Goal: Information Seeking & Learning: Learn about a topic

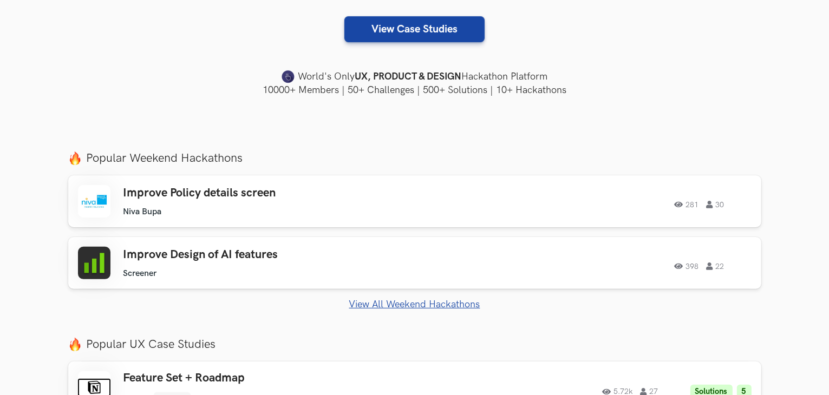
scroll to position [325, 0]
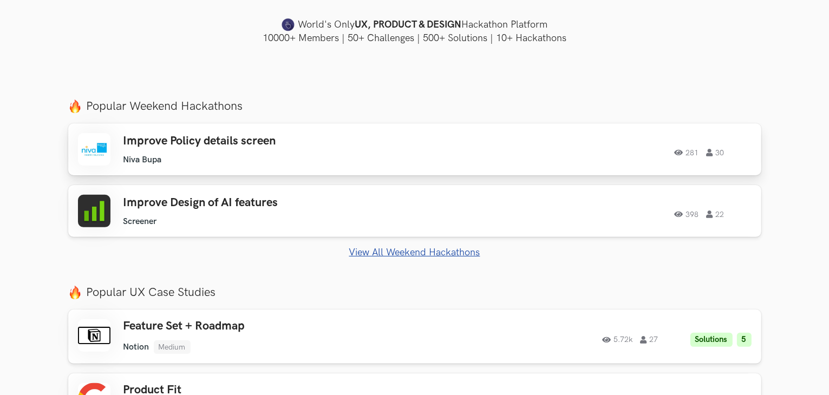
click at [318, 148] on div "Improve Policy details screen Niva Bupa Niva Bupa 281 30" at bounding box center [276, 149] width 307 height 31
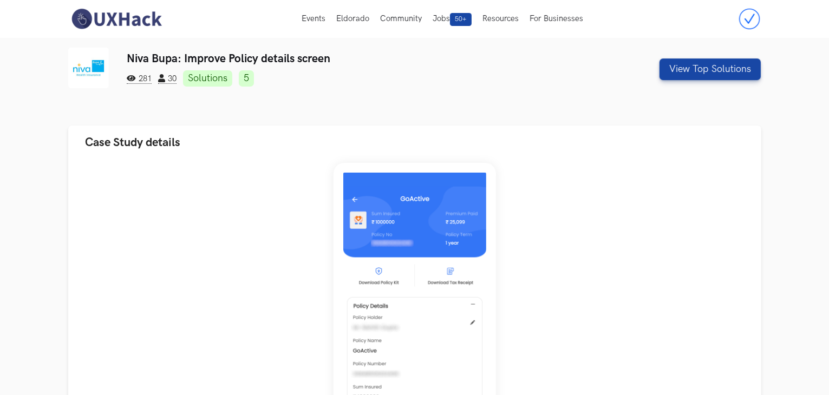
click at [247, 73] on link "5" at bounding box center [246, 78] width 15 height 16
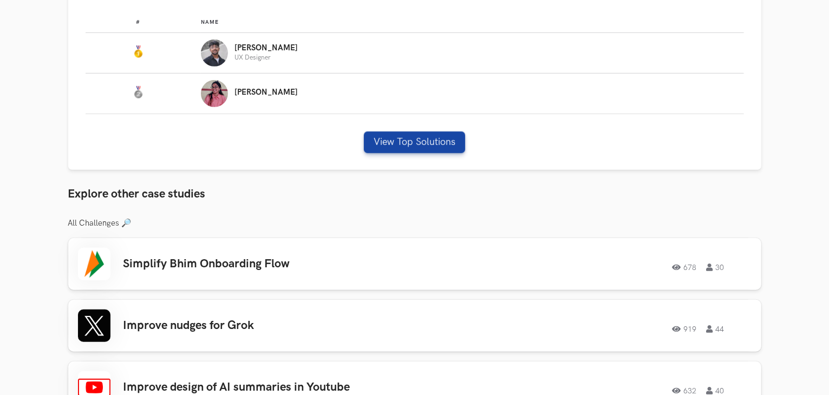
scroll to position [677, 0]
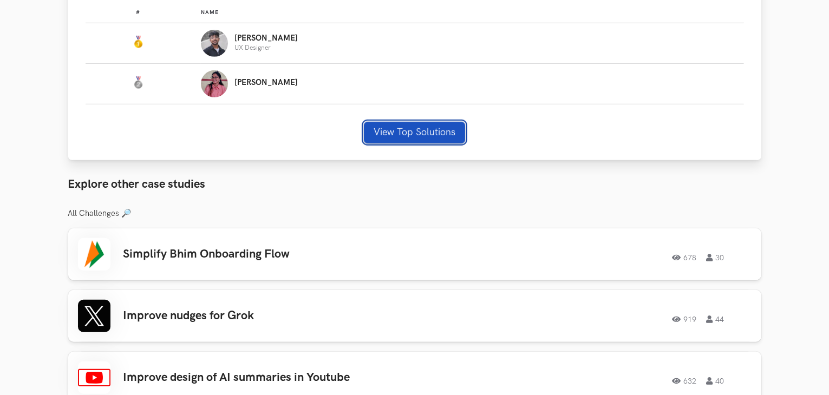
click at [392, 128] on button "View Top Solutions" at bounding box center [414, 133] width 101 height 22
